Goal: Information Seeking & Learning: Check status

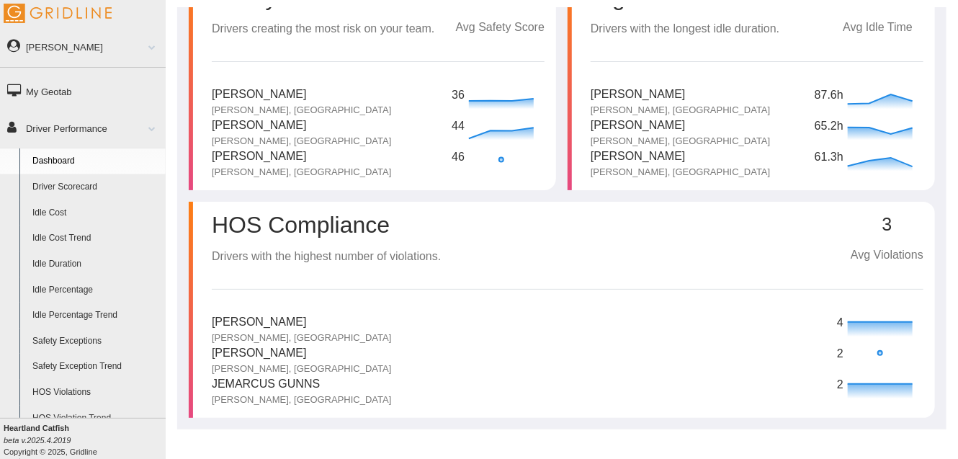
scroll to position [30, 0]
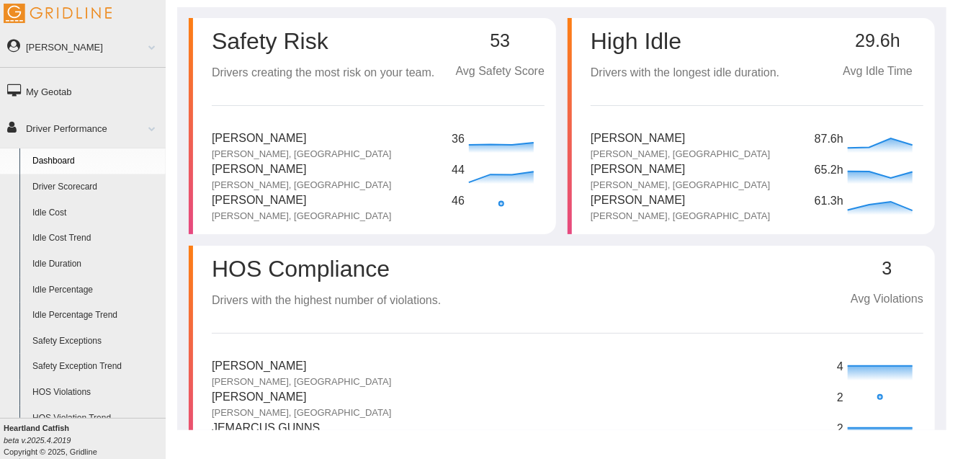
click at [87, 182] on link "Driver Scorecard" at bounding box center [96, 187] width 140 height 26
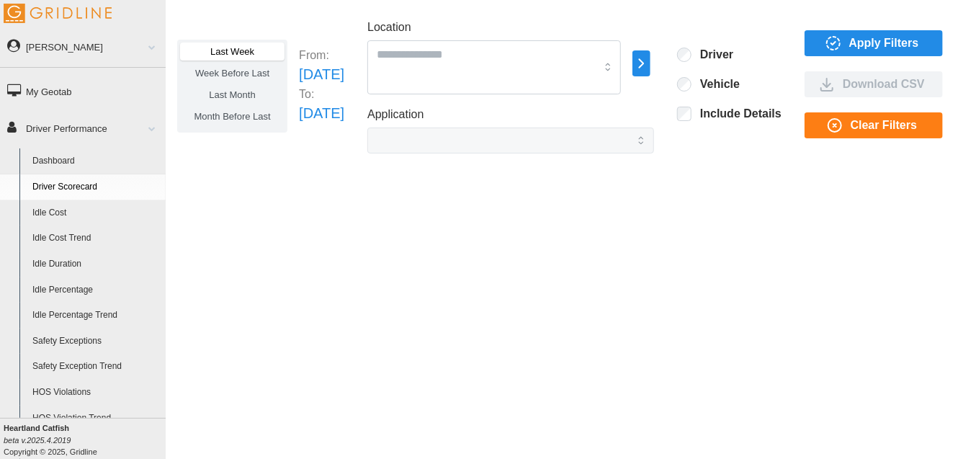
click at [853, 48] on span "Apply Filters" at bounding box center [885, 43] width 70 height 24
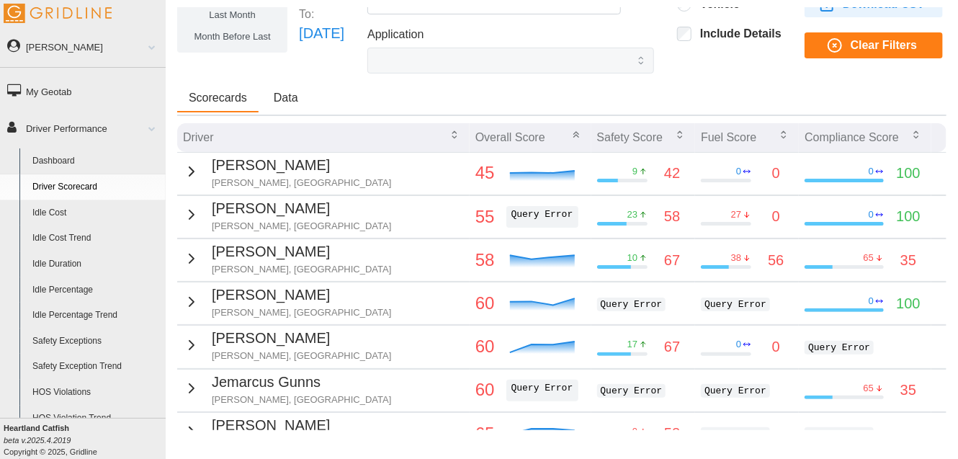
scroll to position [112, 0]
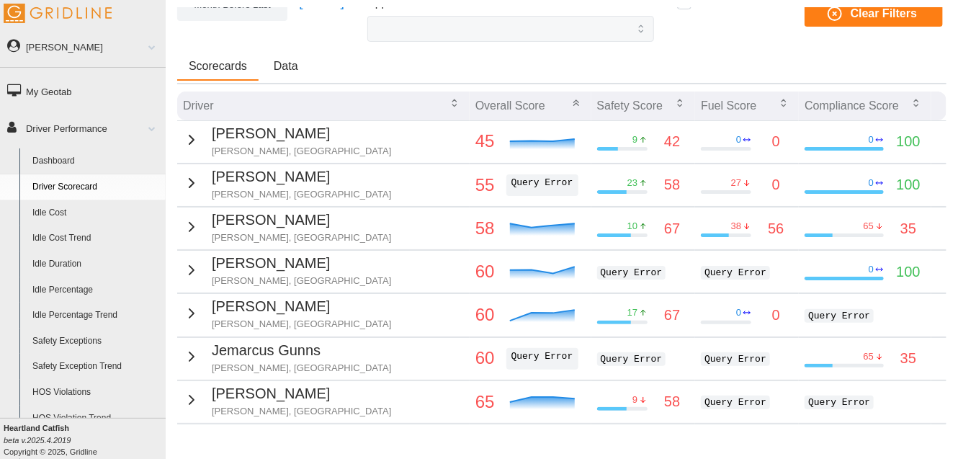
click at [280, 133] on p "[PERSON_NAME]" at bounding box center [301, 133] width 179 height 22
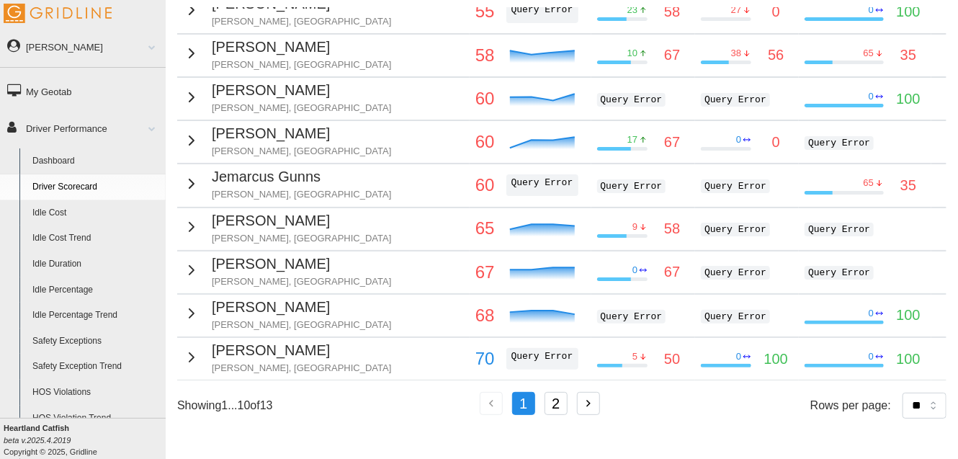
scroll to position [429, 0]
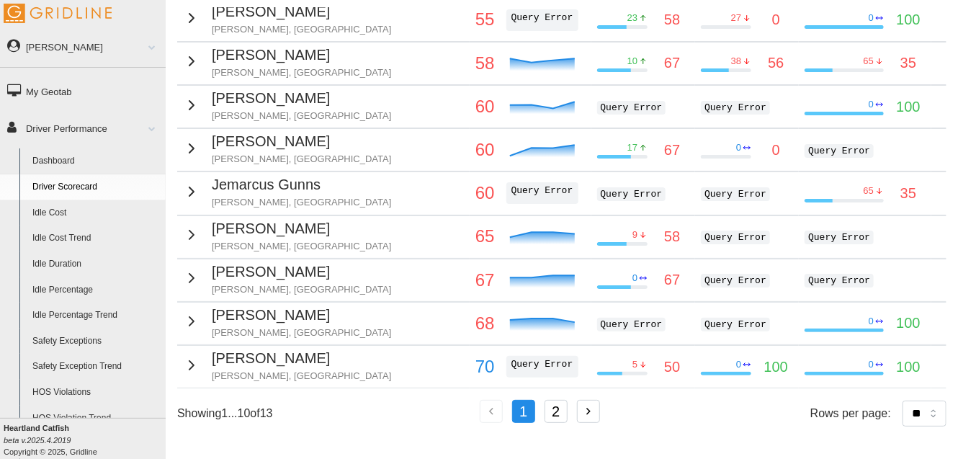
click at [561, 404] on button "2" at bounding box center [556, 411] width 23 height 23
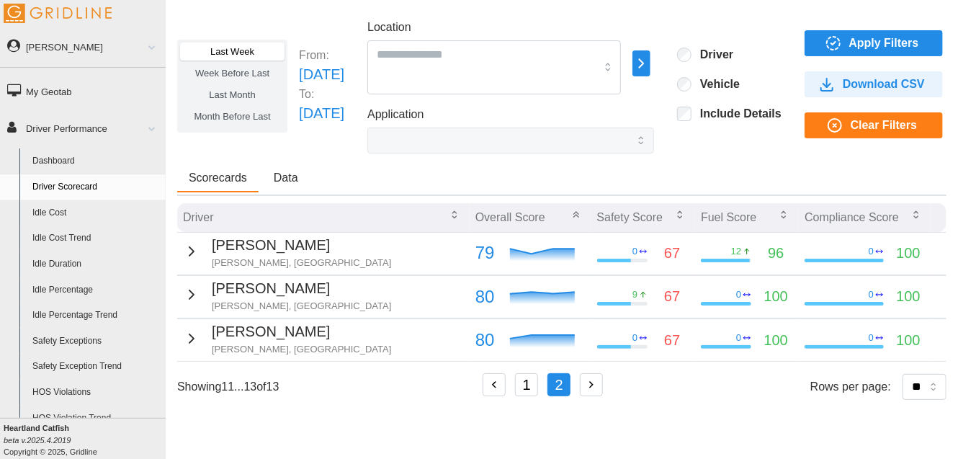
click at [643, 295] on icon at bounding box center [643, 294] width 0 height 5
click at [667, 295] on p "67" at bounding box center [672, 296] width 16 height 22
click at [639, 290] on icon at bounding box center [643, 294] width 9 height 9
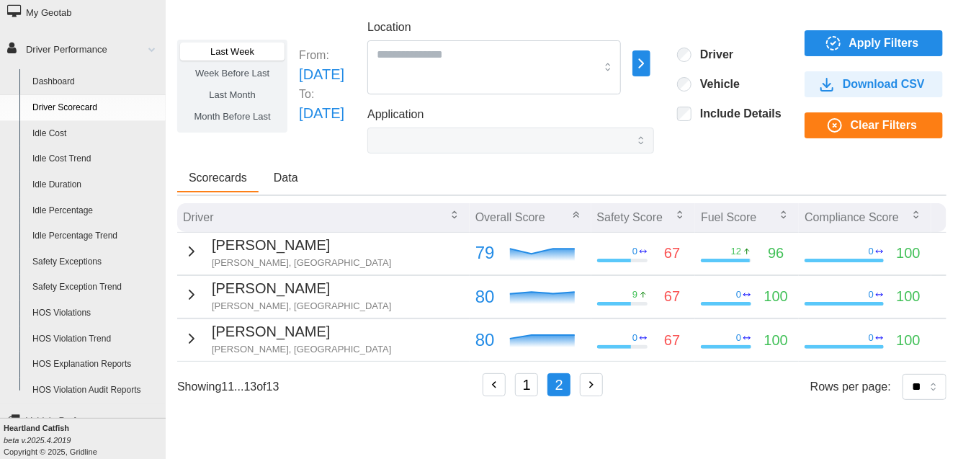
scroll to position [84, 0]
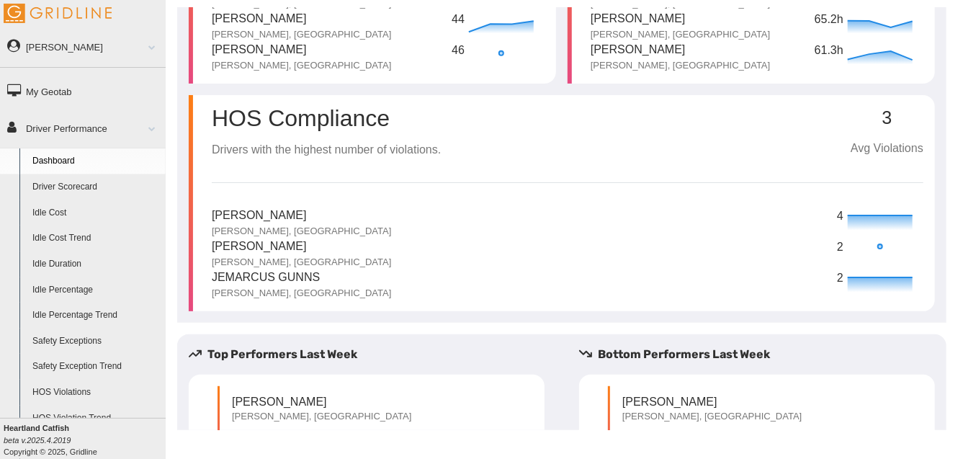
scroll to position [160, 0]
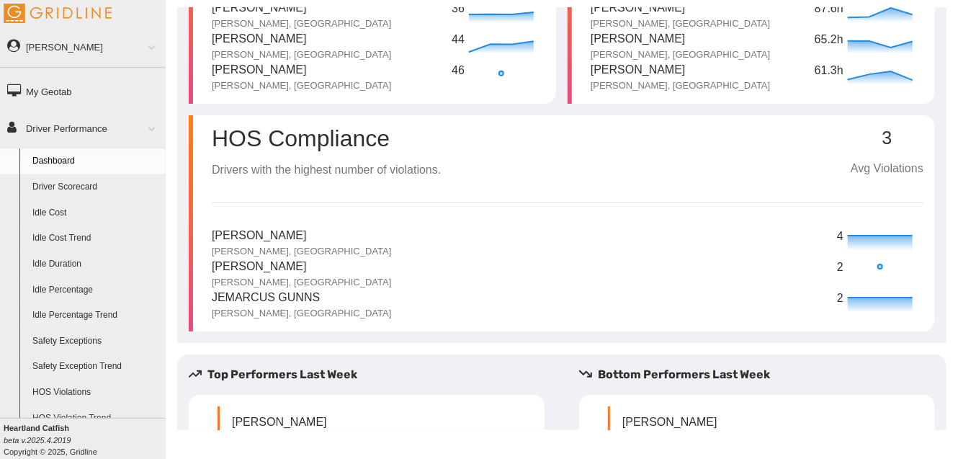
click at [84, 187] on link "Driver Scorecard" at bounding box center [96, 187] width 140 height 26
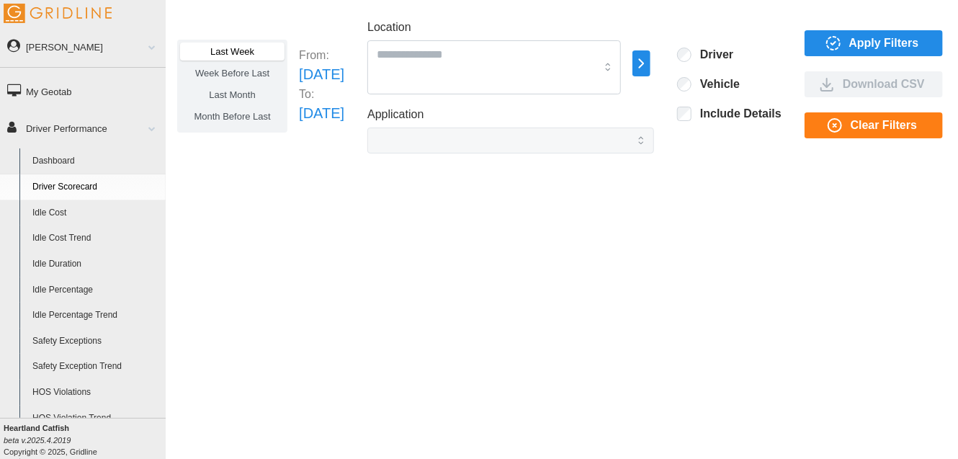
click at [850, 43] on span "Apply Filters" at bounding box center [885, 43] width 70 height 24
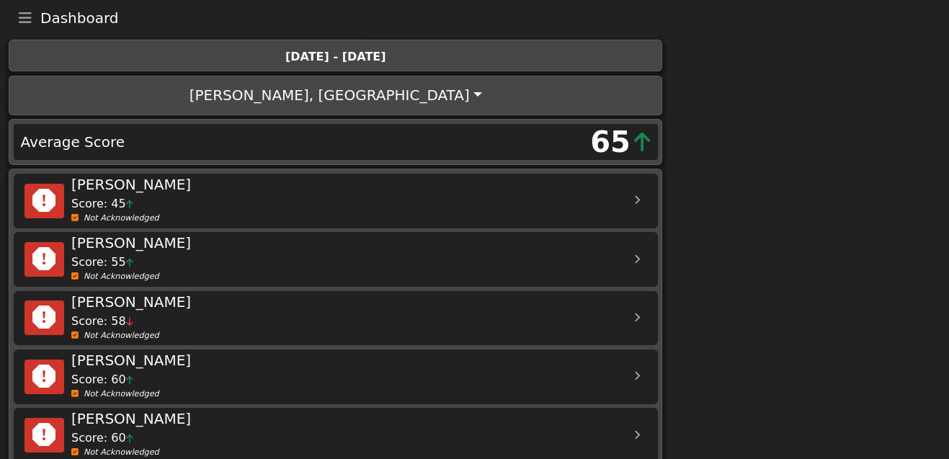
click at [22, 16] on icon "Toggle navigation" at bounding box center [25, 18] width 13 height 14
